Goal: Task Accomplishment & Management: Manage account settings

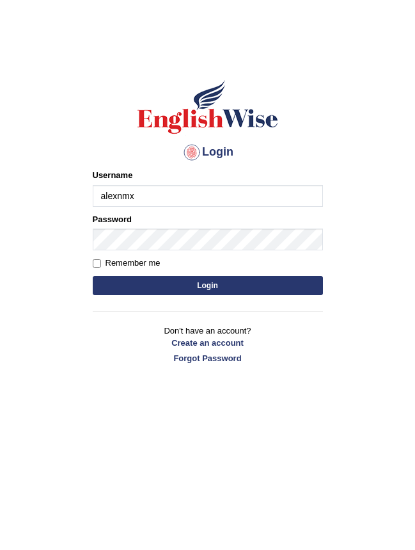
type input "alexnmx"
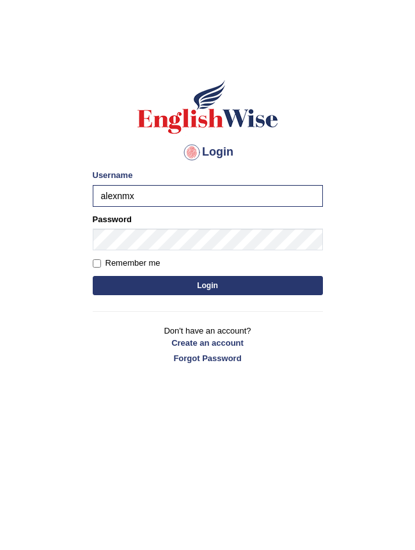
click at [216, 286] on button "Login" at bounding box center [208, 285] width 230 height 19
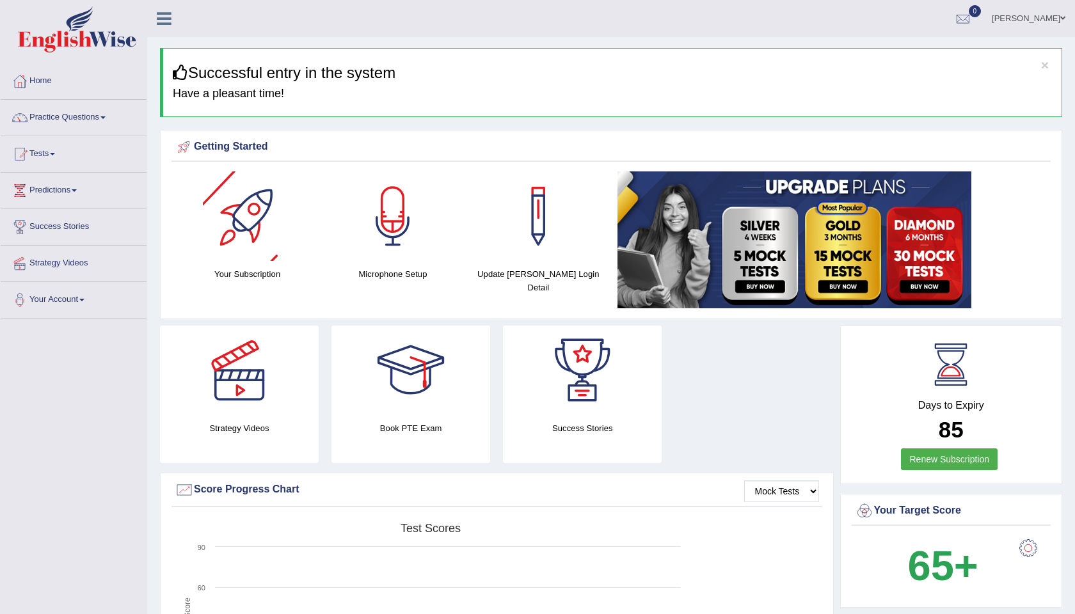
click at [247, 211] on div at bounding box center [248, 216] width 90 height 90
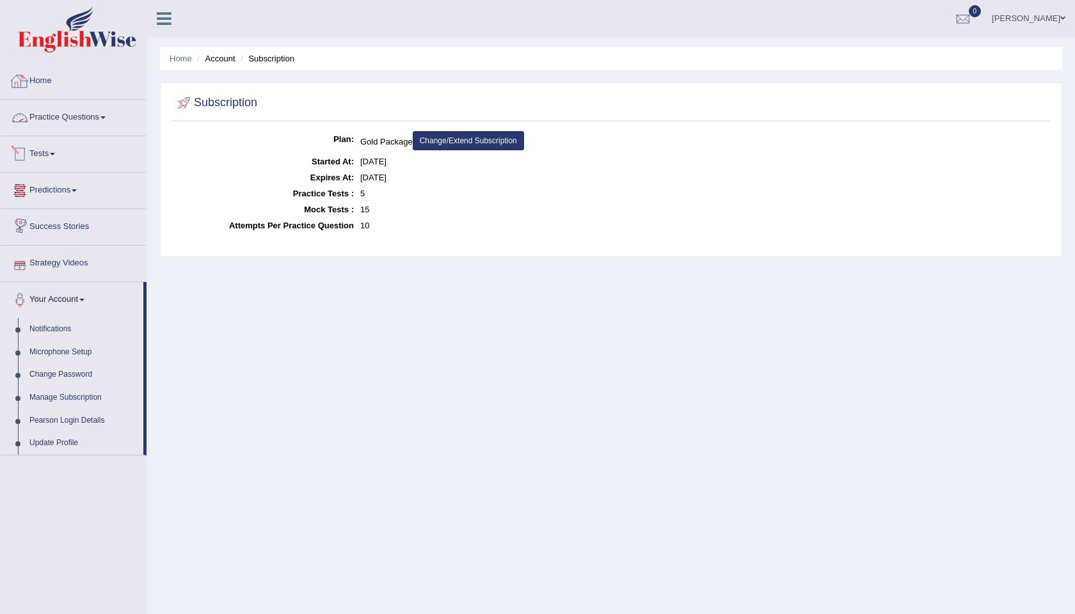
click at [72, 78] on link "Home" at bounding box center [74, 79] width 146 height 32
